Goal: Task Accomplishment & Management: Use online tool/utility

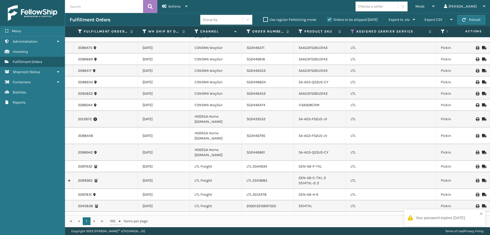
scroll to position [26, 0]
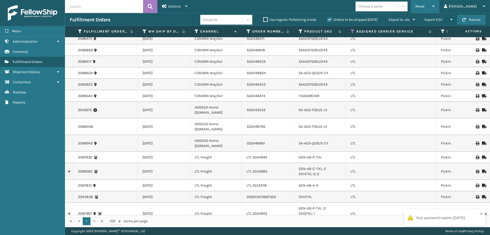
click at [435, 2] on div "Mode" at bounding box center [425, 6] width 19 height 13
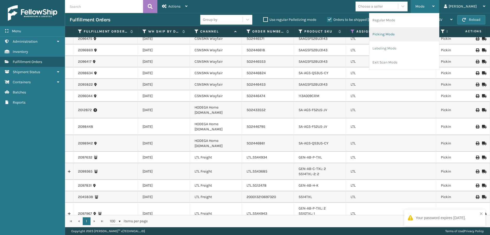
click at [434, 32] on li "Picking Mode" at bounding box center [405, 34] width 70 height 14
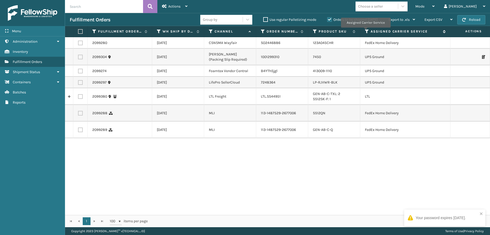
click at [366, 31] on icon at bounding box center [367, 31] width 4 height 5
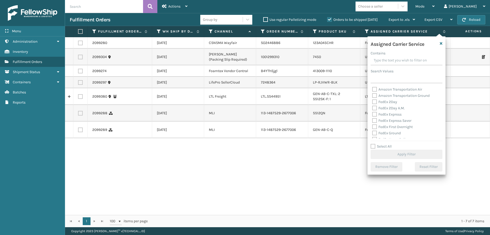
click at [377, 103] on label "FedEx 2Day" at bounding box center [384, 102] width 25 height 4
click at [373, 102] on input "FedEx 2Day" at bounding box center [372, 100] width 0 height 3
checkbox input "true"
click at [376, 108] on label "FedEx 2Day A.M." at bounding box center [388, 108] width 33 height 4
click at [373, 108] on input "FedEx 2Day A.M." at bounding box center [372, 106] width 0 height 3
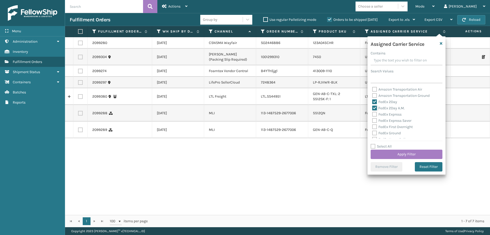
checkbox input "true"
click at [376, 113] on label "FedEx Express" at bounding box center [386, 114] width 29 height 4
click at [373, 113] on input "FedEx Express" at bounding box center [372, 112] width 0 height 3
checkbox input "true"
click at [375, 122] on label "FedEx Express Saver" at bounding box center [391, 120] width 39 height 4
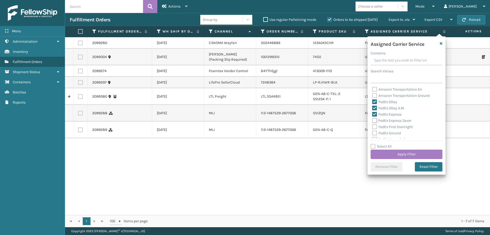
click at [373, 121] on input "FedEx Express Saver" at bounding box center [372, 119] width 0 height 3
checkbox input "true"
click at [375, 128] on label "FedEx First Overnight" at bounding box center [392, 127] width 41 height 4
click at [373, 127] on input "FedEx First Overnight" at bounding box center [372, 125] width 0 height 3
checkbox input "true"
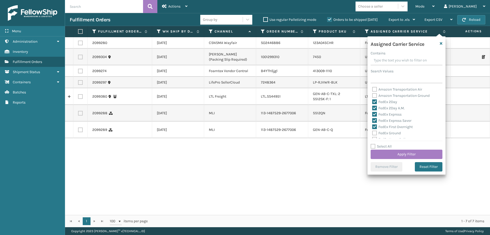
click at [375, 134] on label "FedEx Ground" at bounding box center [386, 133] width 29 height 4
click at [373, 134] on input "FedEx Ground" at bounding box center [372, 131] width 0 height 3
checkbox input "true"
click at [375, 112] on label "FedEx Home Delivery" at bounding box center [392, 113] width 40 height 4
click at [373, 112] on input "FedEx Home Delivery" at bounding box center [372, 111] width 0 height 3
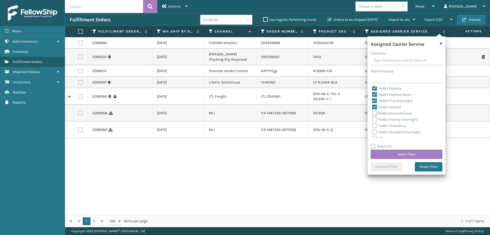
checkbox input "true"
click at [373, 120] on label "FedEx Priority Overnight" at bounding box center [394, 119] width 45 height 4
click at [373, 120] on input "FedEx Priority Overnight" at bounding box center [372, 118] width 0 height 3
checkbox input "true"
click at [374, 125] on label "FedEx SmartPost" at bounding box center [389, 126] width 34 height 4
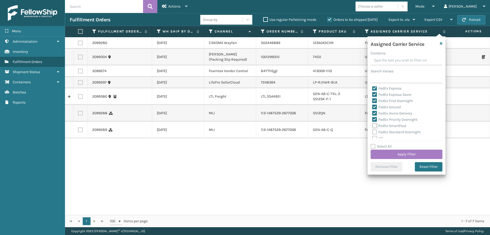
click at [373, 125] on input "FedEx SmartPost" at bounding box center [372, 124] width 0 height 3
checkbox input "true"
click at [375, 132] on label "FedEx Standard Overnight" at bounding box center [396, 132] width 48 height 4
click at [373, 132] on input "FedEx Standard Overnight" at bounding box center [372, 130] width 0 height 3
checkbox input "true"
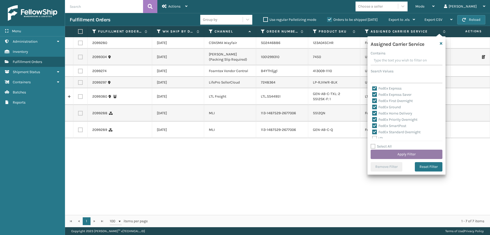
click at [387, 151] on button "Apply Filter" at bounding box center [407, 154] width 72 height 9
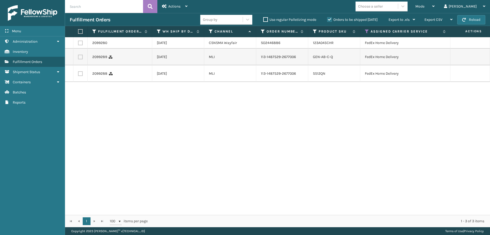
click at [78, 32] on label at bounding box center [79, 31] width 3 height 5
click at [78, 32] on input "checkbox" at bounding box center [78, 31] width 0 height 3
checkbox input "true"
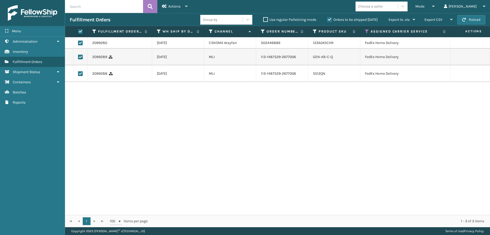
checkbox input "true"
click at [174, 8] on span "Actions" at bounding box center [174, 6] width 12 height 4
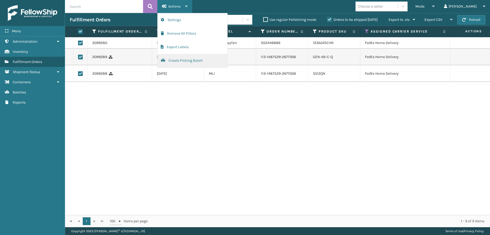
click at [179, 59] on button "Create Picking Batch" at bounding box center [193, 61] width 70 height 14
